Goal: Communication & Community: Answer question/provide support

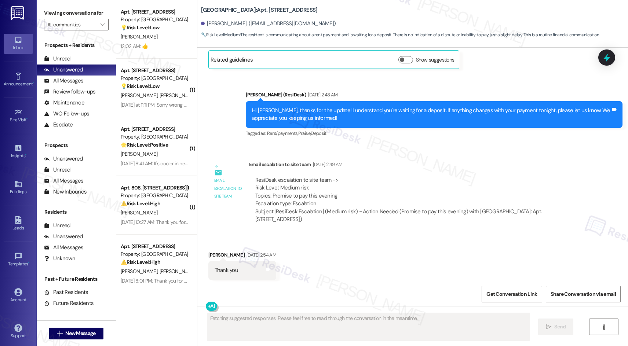
scroll to position [6226, 0]
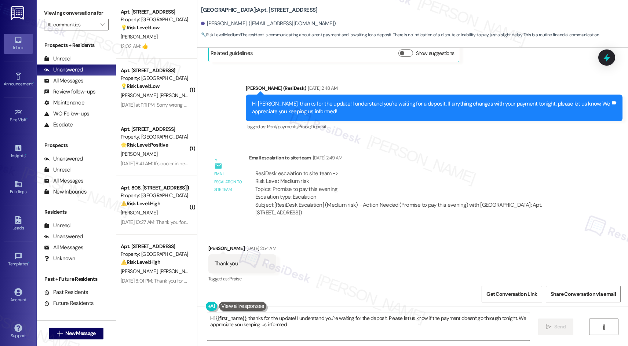
type textarea "Hi {{first_name}}, thanks for the update! I understand you're waiting for the d…"
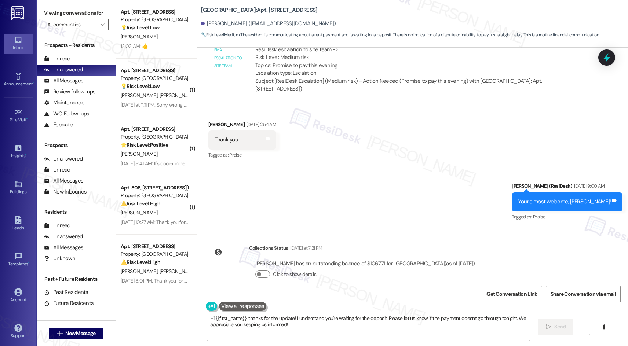
scroll to position [6356, 0]
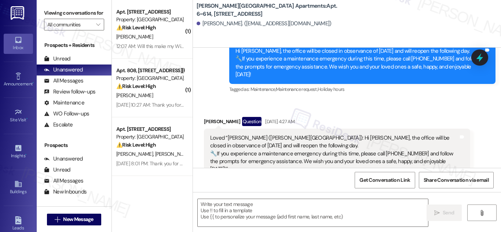
type textarea "Fetching suggested responses. Please feel free to read through the conversation…"
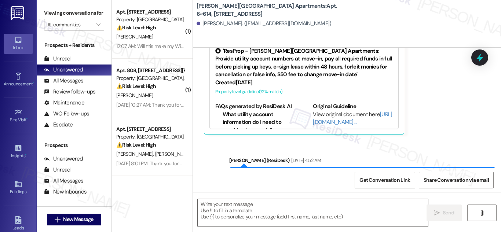
scroll to position [290, 0]
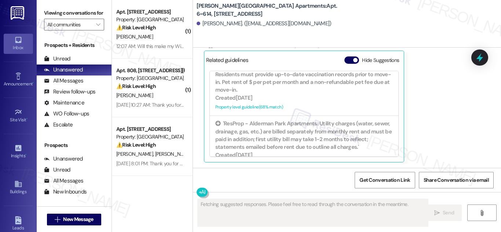
scroll to position [220, 0]
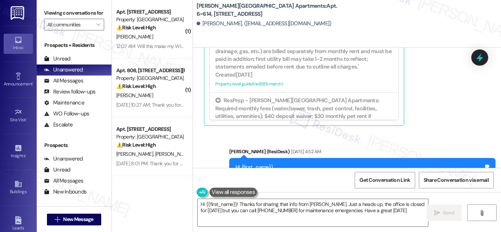
type textarea "Hi {{first_name}}! Thanks for sharing that info from Sarah. Just a heads up, th…"
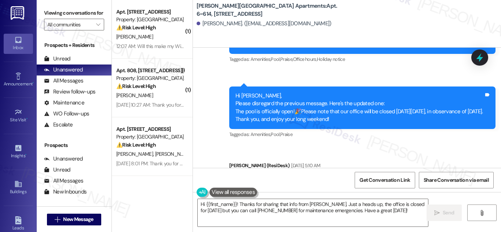
scroll to position [285, 0]
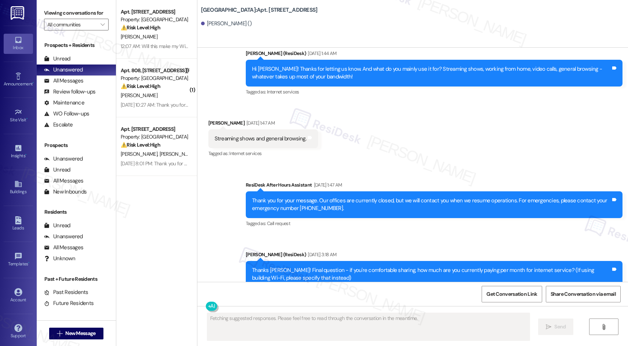
scroll to position [5736, 0]
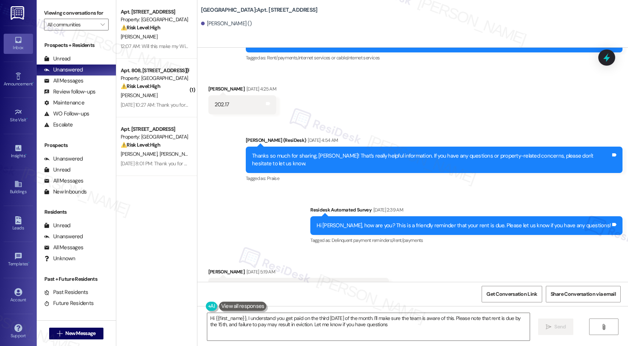
type textarea "Hi {{first_name}}, I understand you get paid on the third Wednesday of the mont…"
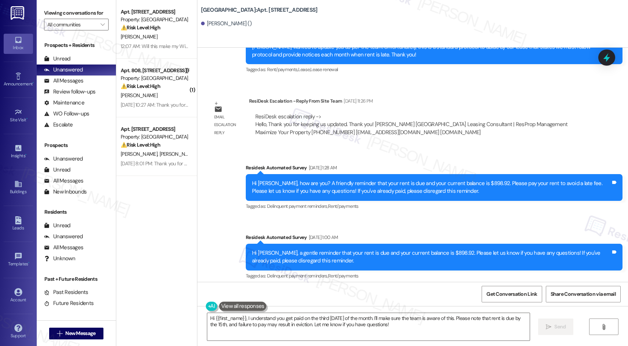
scroll to position [6314, 0]
